Goal: Task Accomplishment & Management: Manage account settings

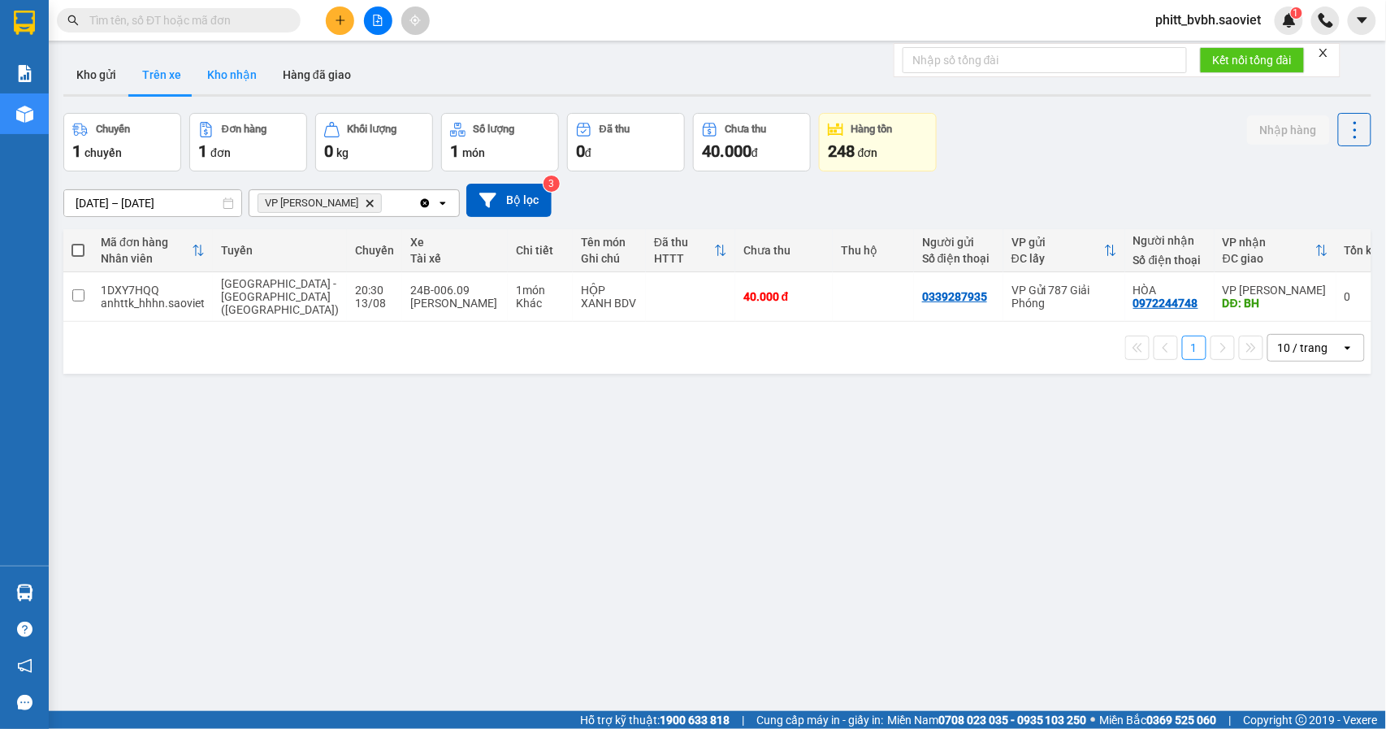
click at [222, 76] on button "Kho nhận" at bounding box center [232, 74] width 76 height 39
type input "[DATE] – [DATE]"
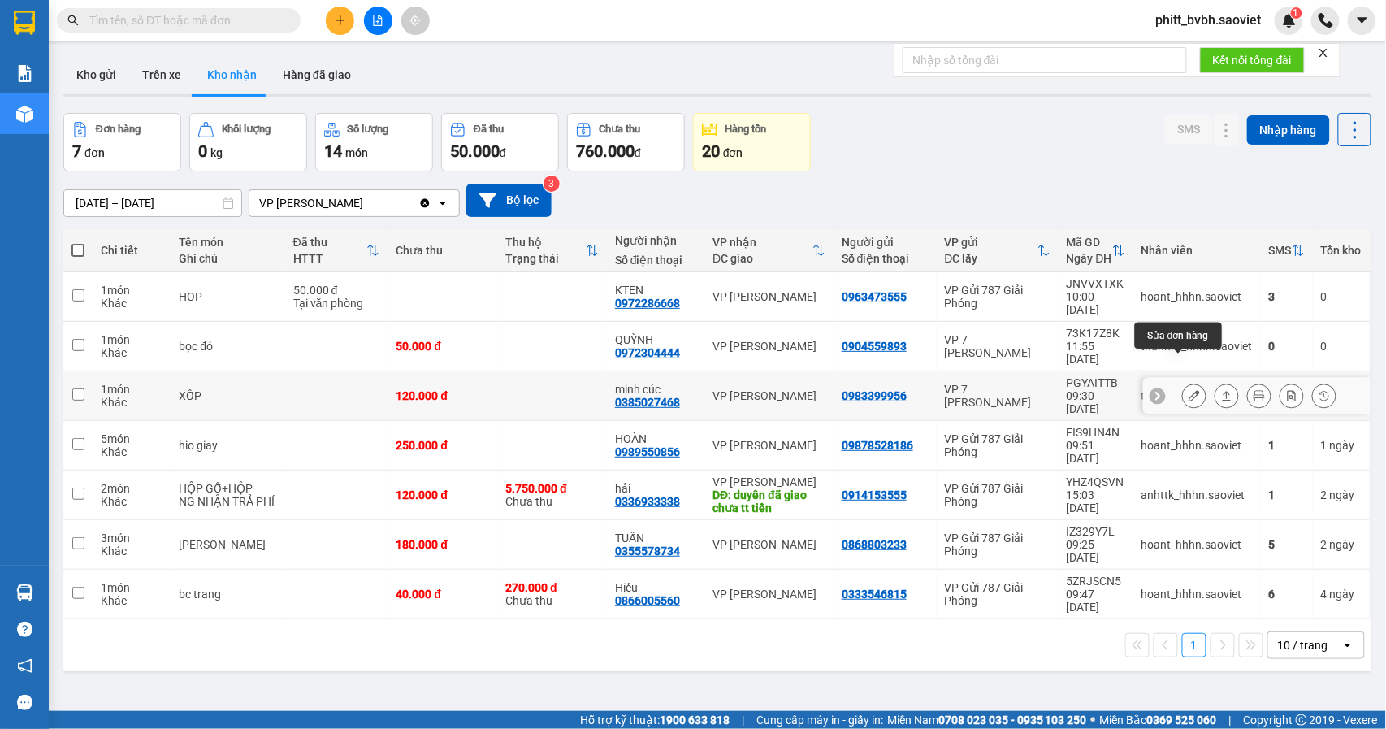
click at [1188, 390] on icon at bounding box center [1193, 395] width 11 height 11
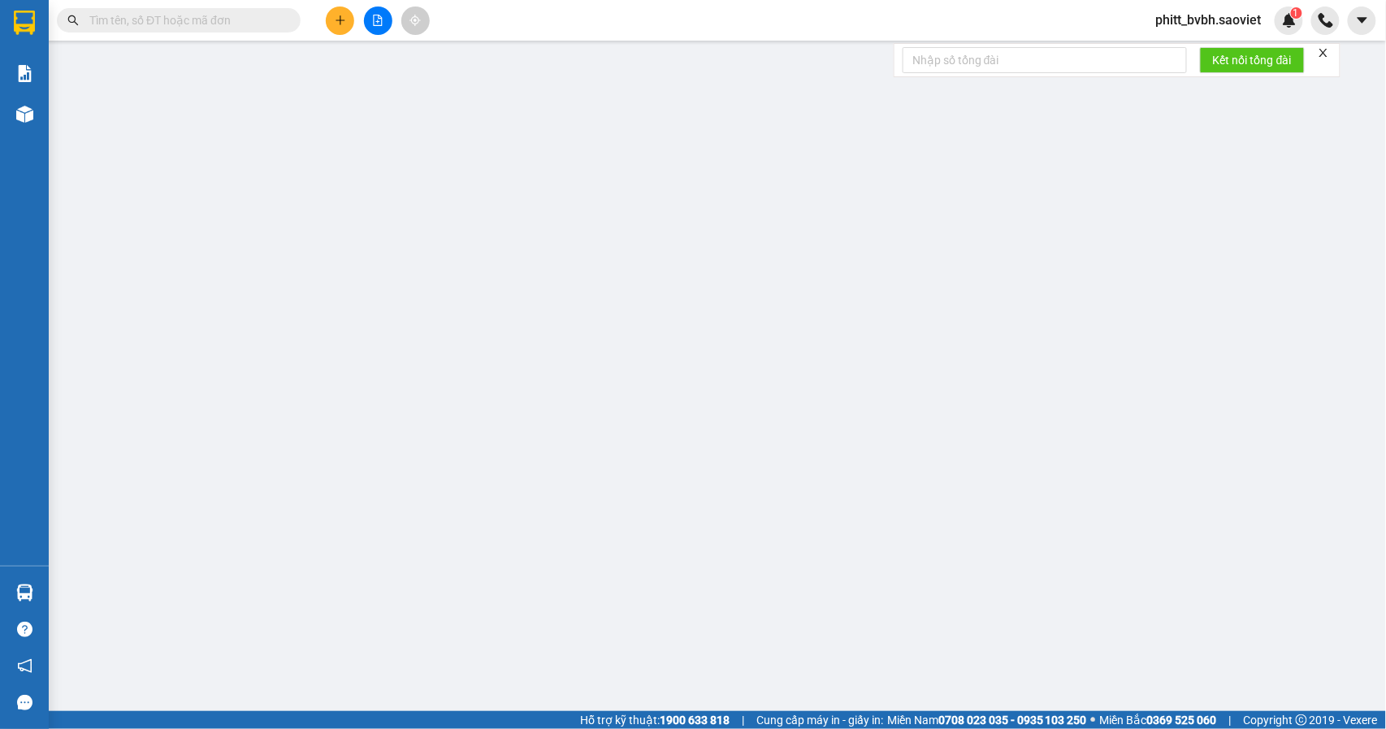
type input "0983399956"
type input "0385027468"
type input "minh cúc"
type input "120.000"
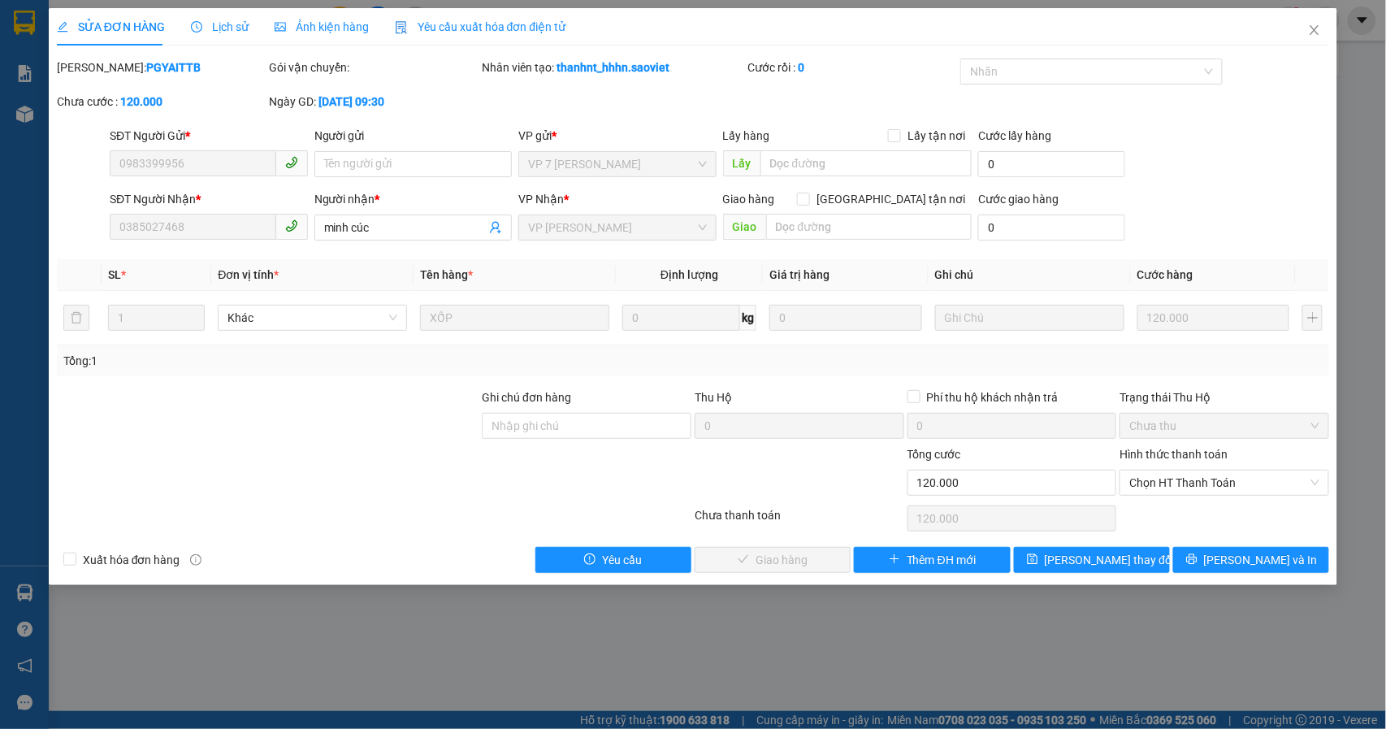
click at [1236, 469] on div "Hình thức thanh toán" at bounding box center [1224, 457] width 210 height 24
click at [1226, 483] on span "Chọn HT Thanh Toán" at bounding box center [1224, 482] width 190 height 24
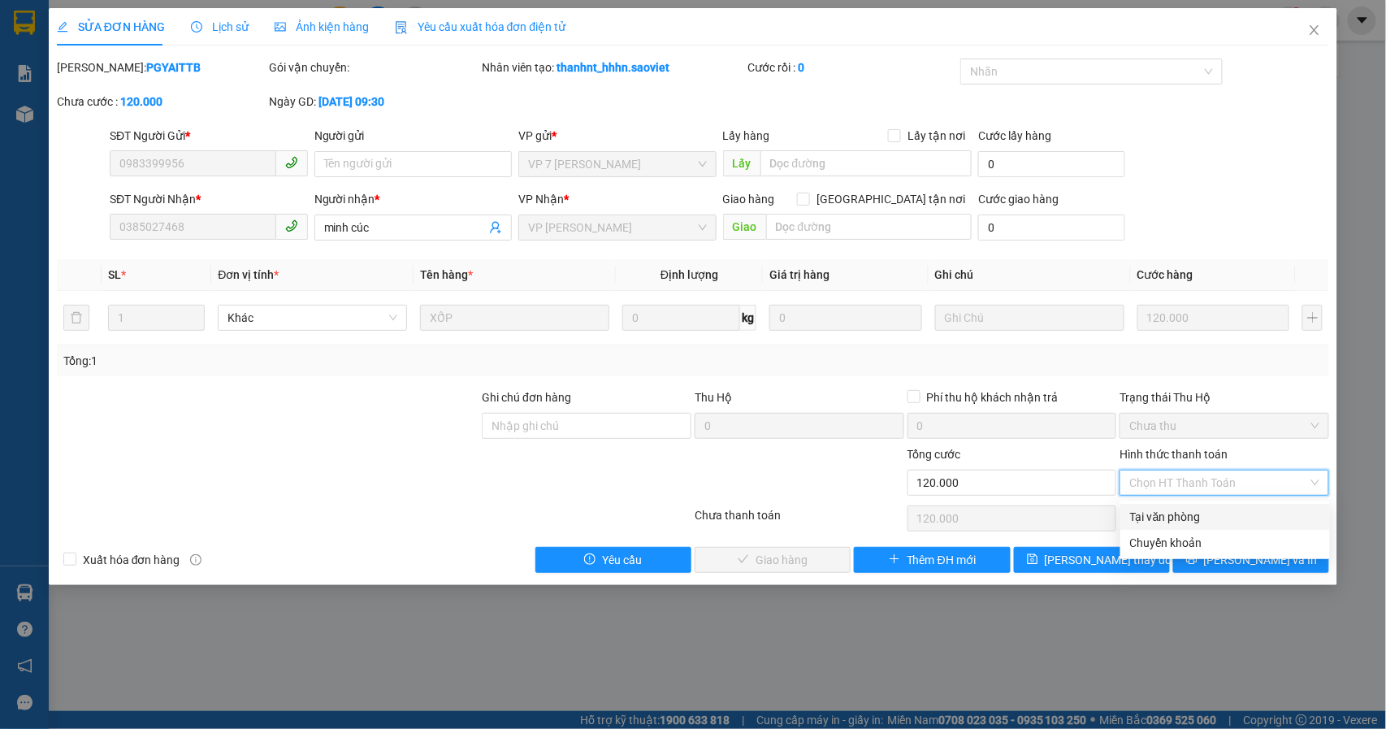
click at [1196, 512] on div "Tại văn phòng" at bounding box center [1225, 517] width 190 height 18
type input "0"
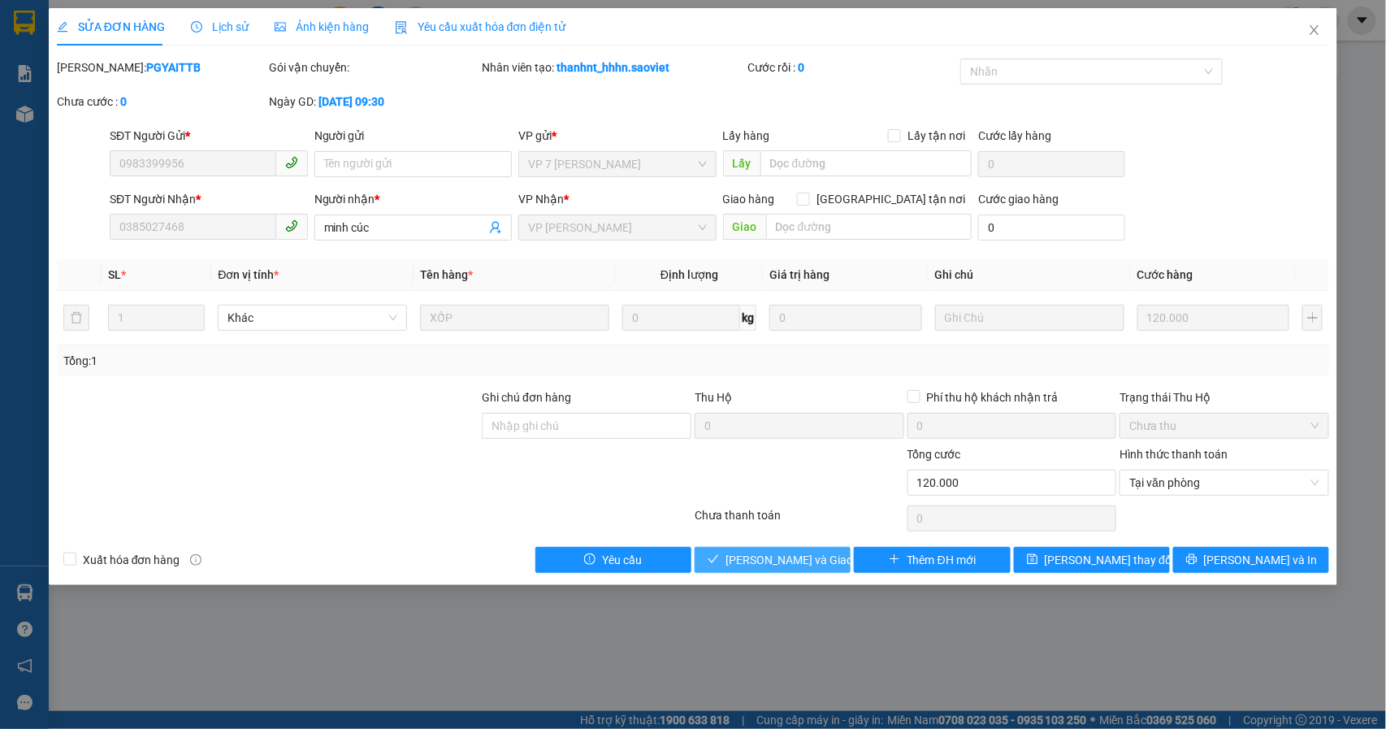
click at [809, 553] on span "[PERSON_NAME] và Giao hàng" at bounding box center [803, 560] width 156 height 18
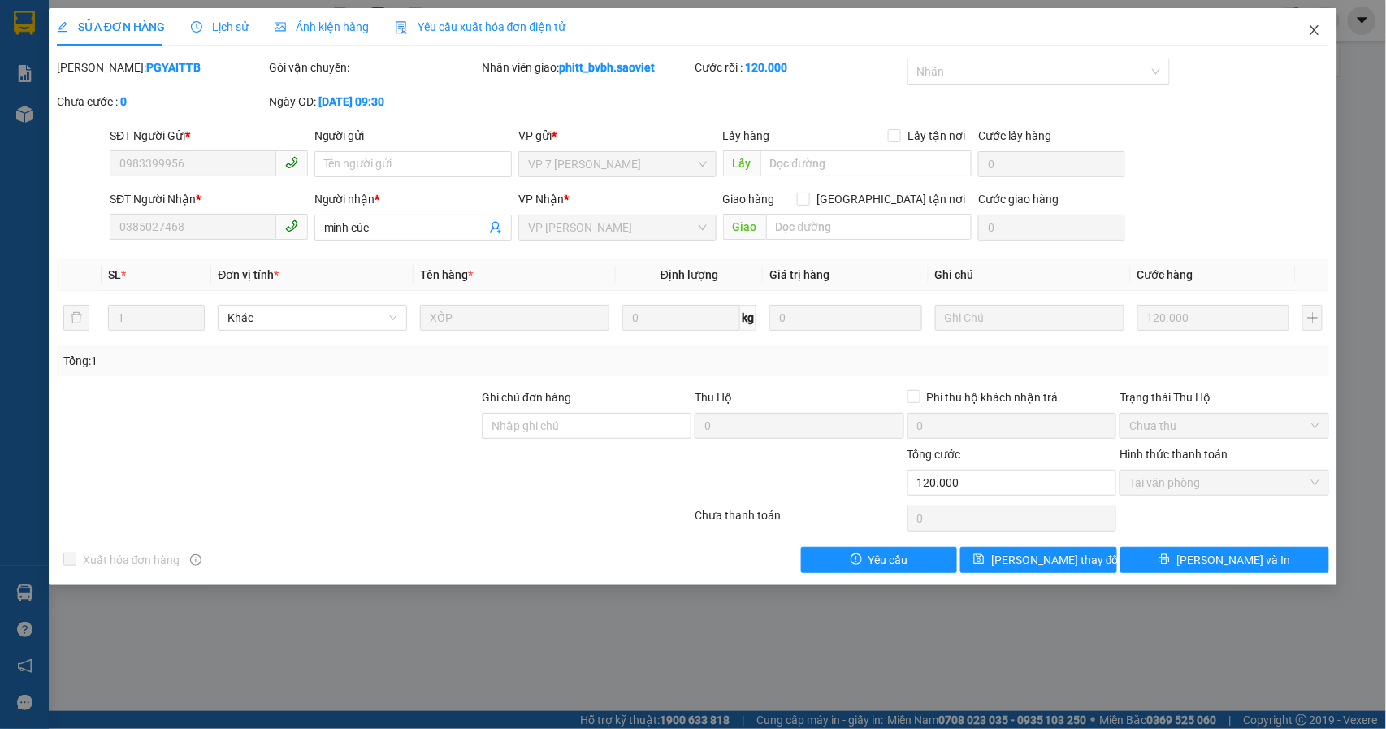
click at [1309, 30] on icon "close" at bounding box center [1314, 30] width 13 height 13
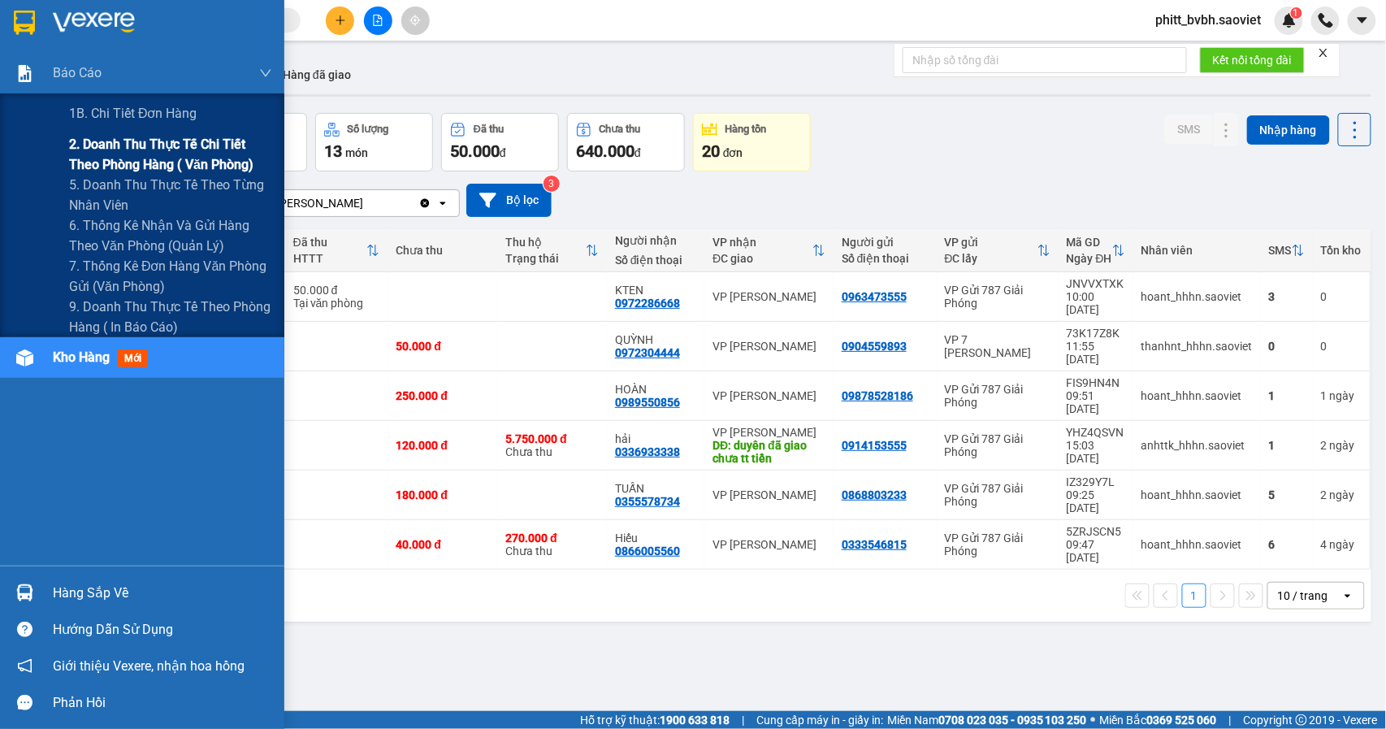
click at [167, 140] on span "2. Doanh thu thực tế chi tiết theo phòng hàng ( văn phòng)" at bounding box center [170, 154] width 203 height 41
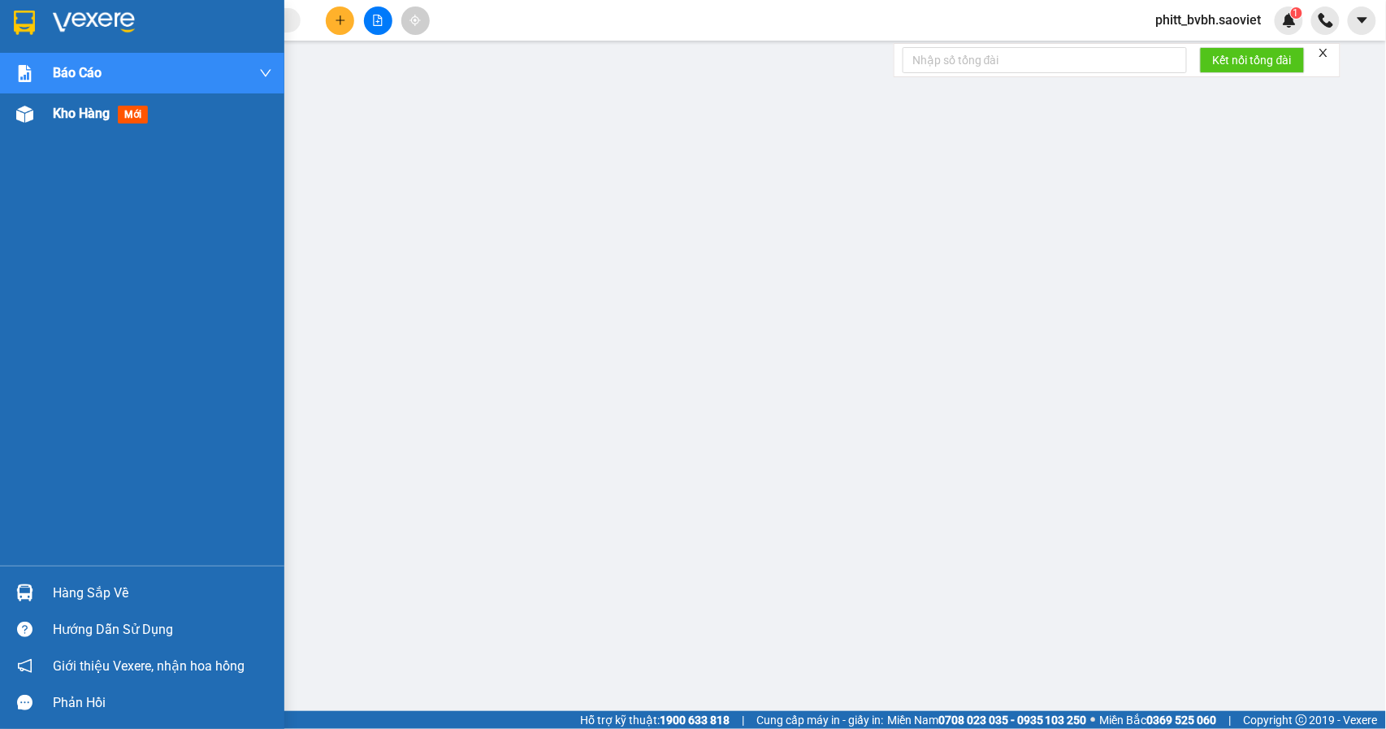
click at [70, 106] on span "Kho hàng" at bounding box center [81, 113] width 57 height 15
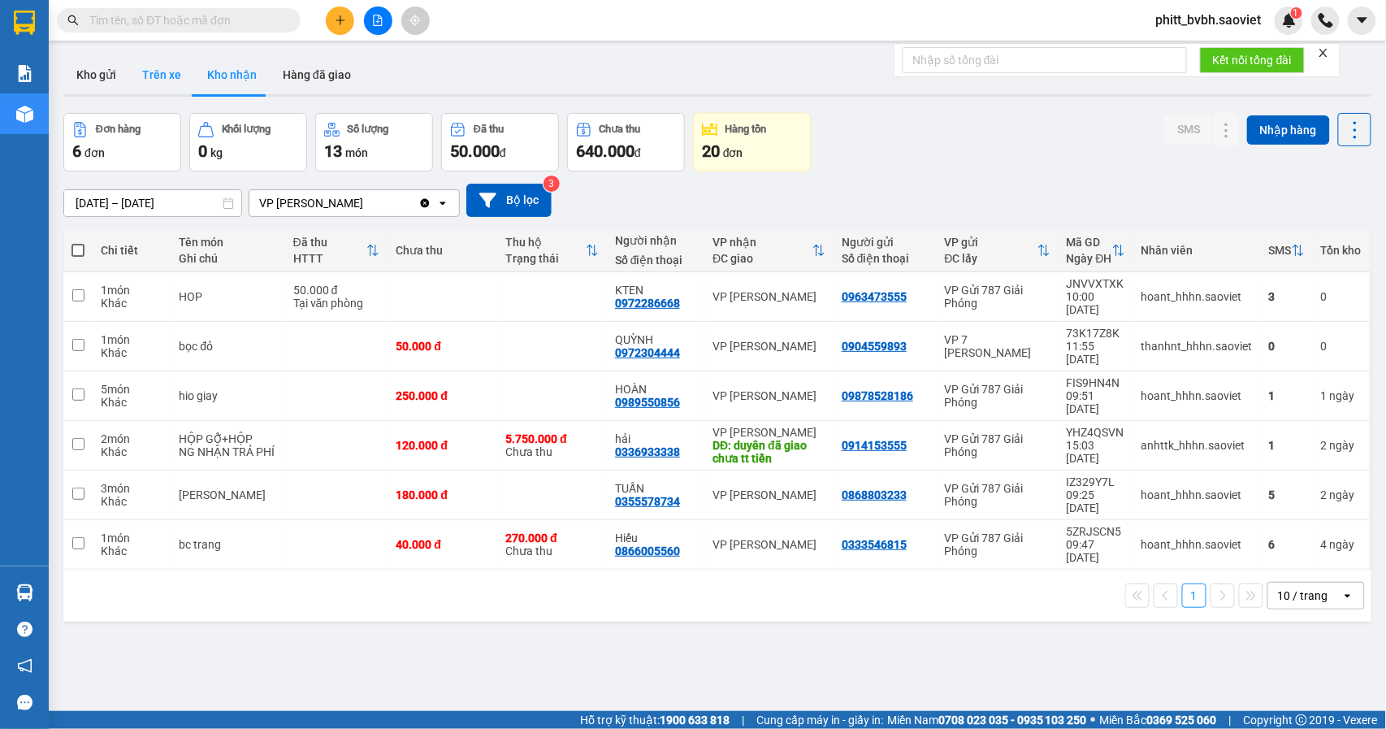
click at [167, 73] on button "Trên xe" at bounding box center [161, 74] width 65 height 39
type input "[DATE] – [DATE]"
